Goal: Find specific page/section: Find specific page/section

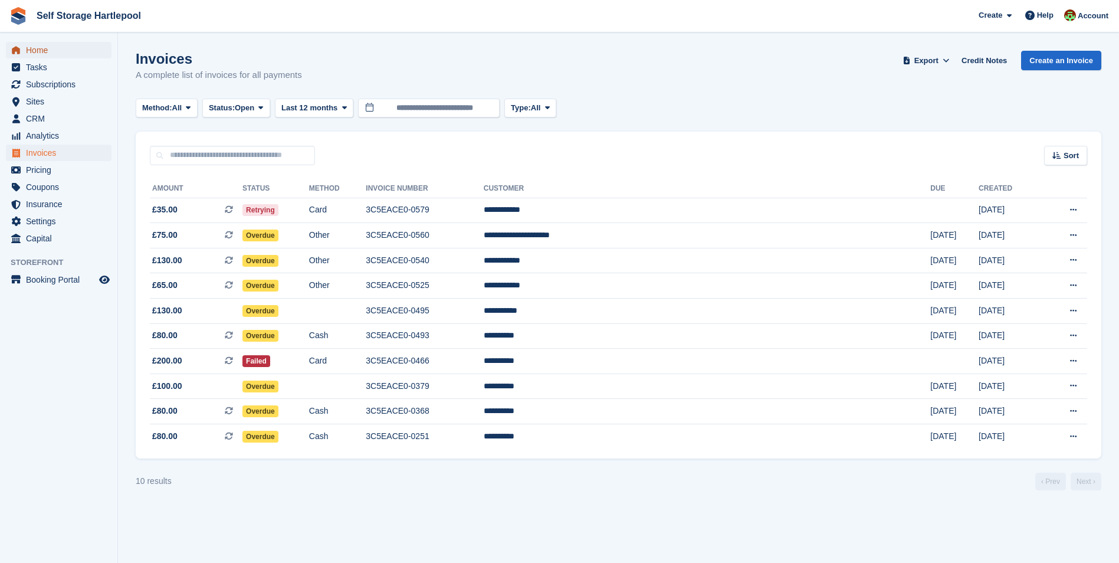
click at [35, 54] on span "Home" at bounding box center [61, 50] width 71 height 17
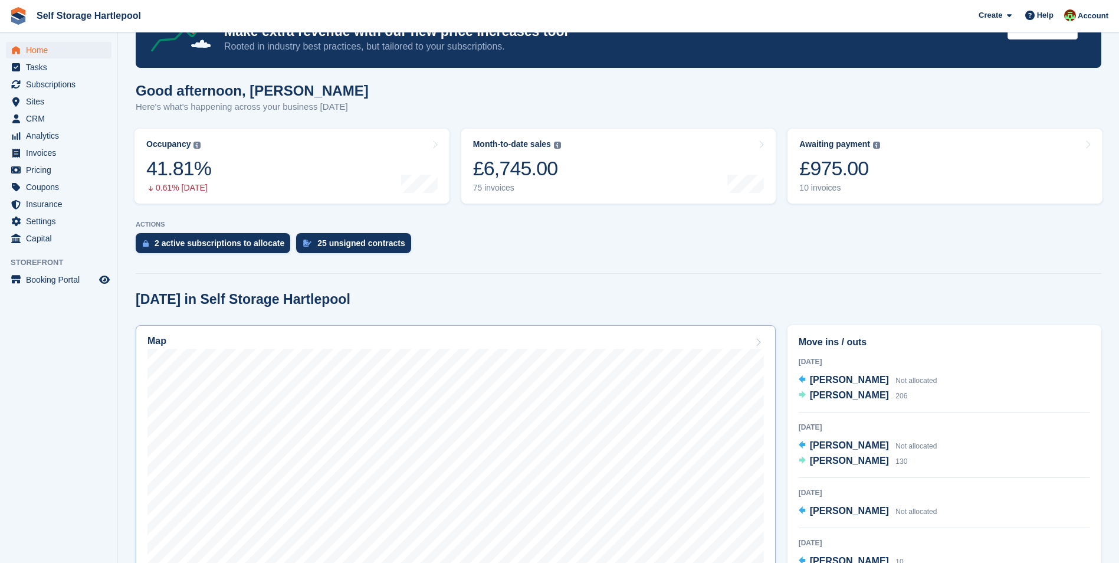
scroll to position [118, 0]
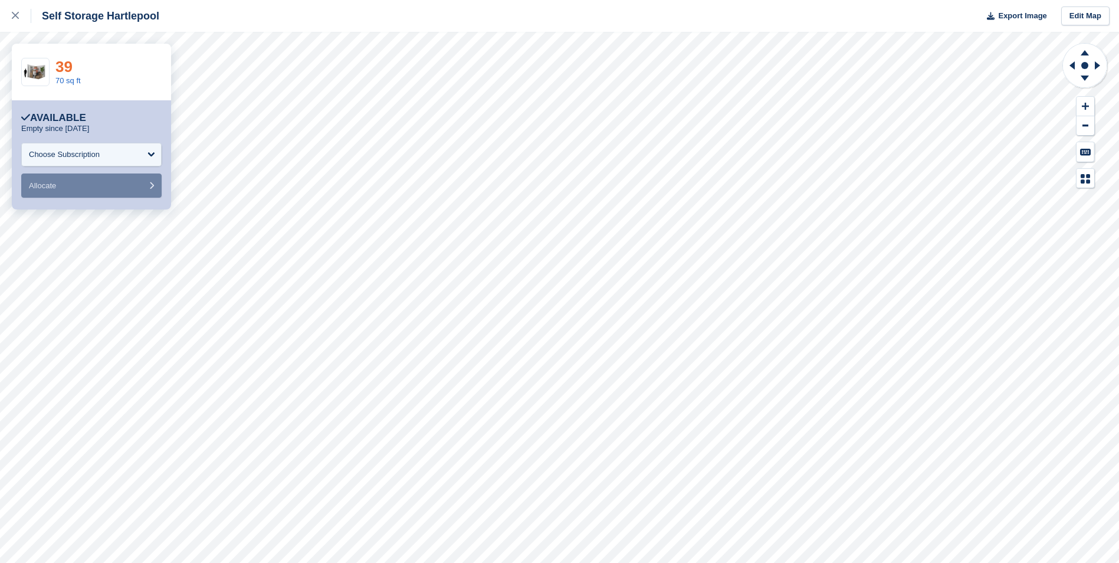
click at [68, 61] on link "39" at bounding box center [63, 67] width 17 height 18
click at [1088, 49] on icon at bounding box center [1084, 51] width 31 height 15
click at [1084, 76] on icon at bounding box center [1085, 78] width 8 height 5
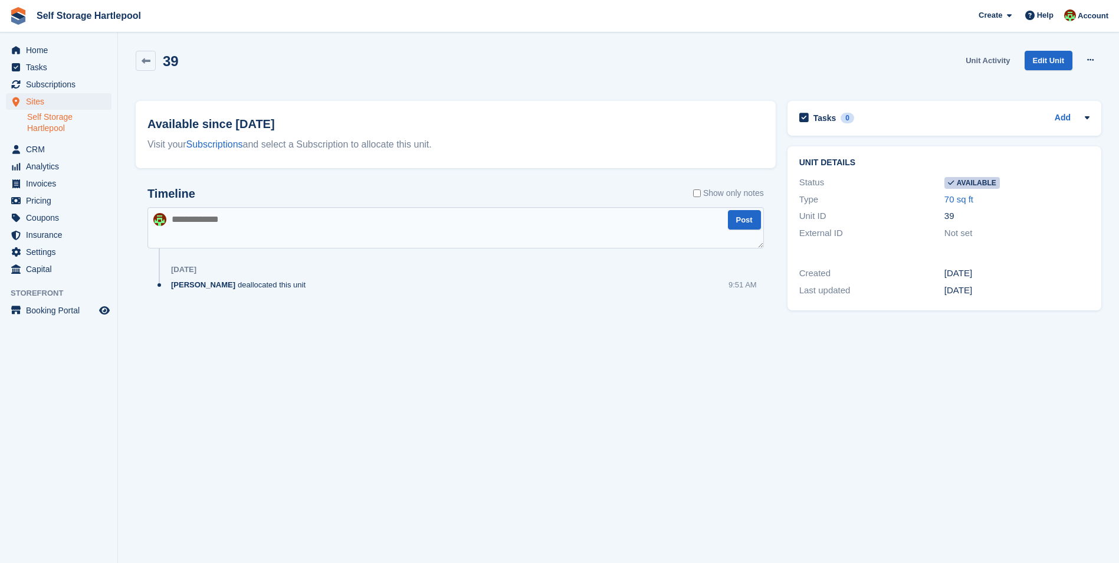
click at [987, 59] on link "Unit Activity" at bounding box center [988, 60] width 54 height 19
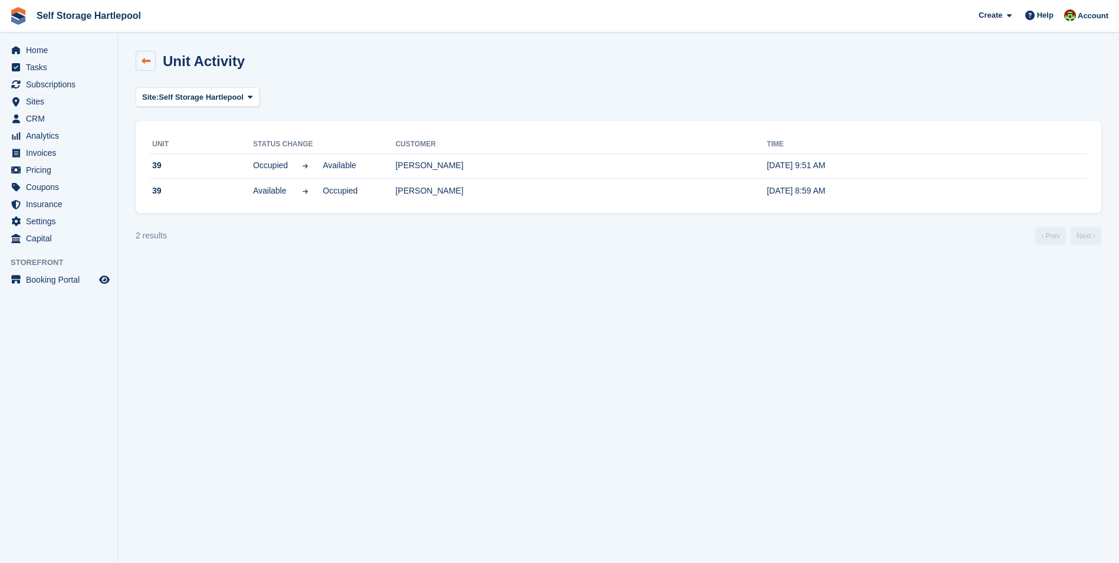
click at [147, 61] on icon at bounding box center [146, 61] width 9 height 9
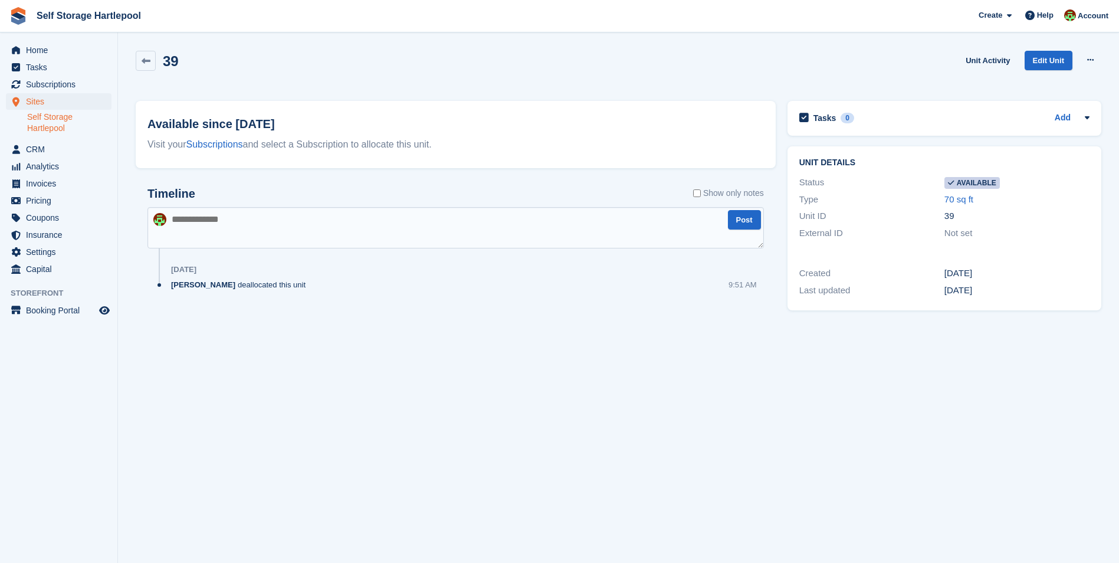
click at [156, 51] on div "39" at bounding box center [157, 61] width 43 height 20
click at [142, 61] on icon at bounding box center [146, 61] width 9 height 9
